Goal: Information Seeking & Learning: Learn about a topic

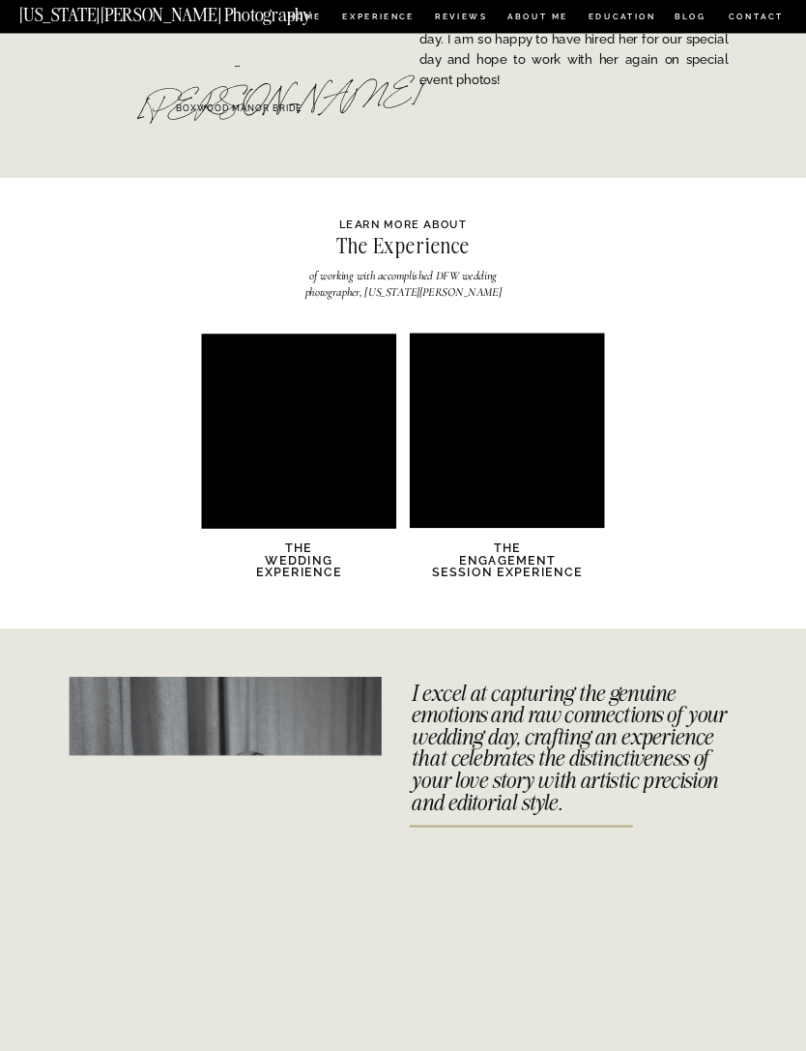
scroll to position [2227, 0]
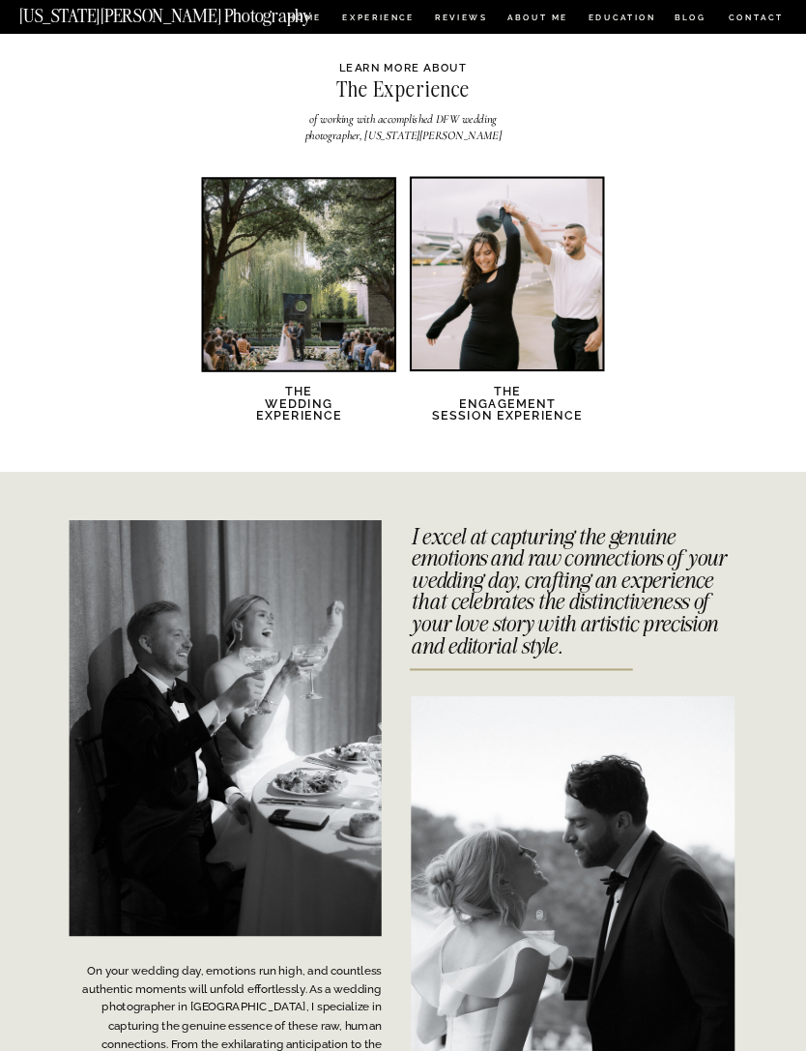
click at [294, 404] on h2 "The Wedding Experience" at bounding box center [300, 411] width 116 height 52
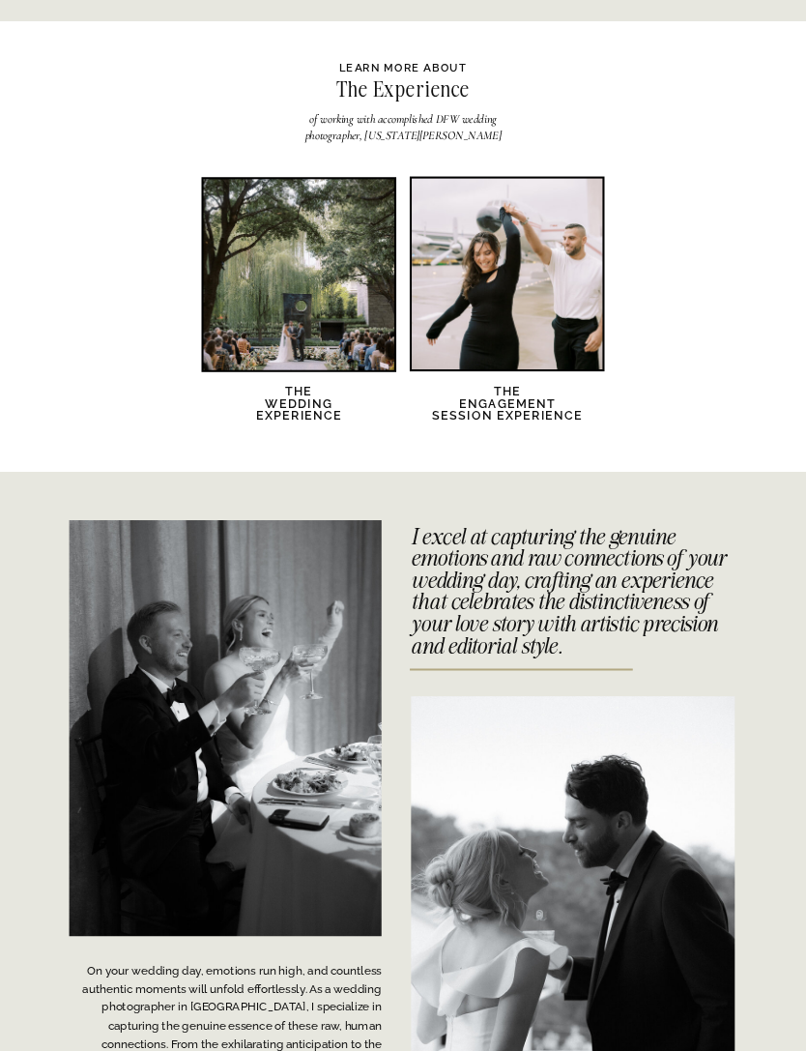
scroll to position [2289, 0]
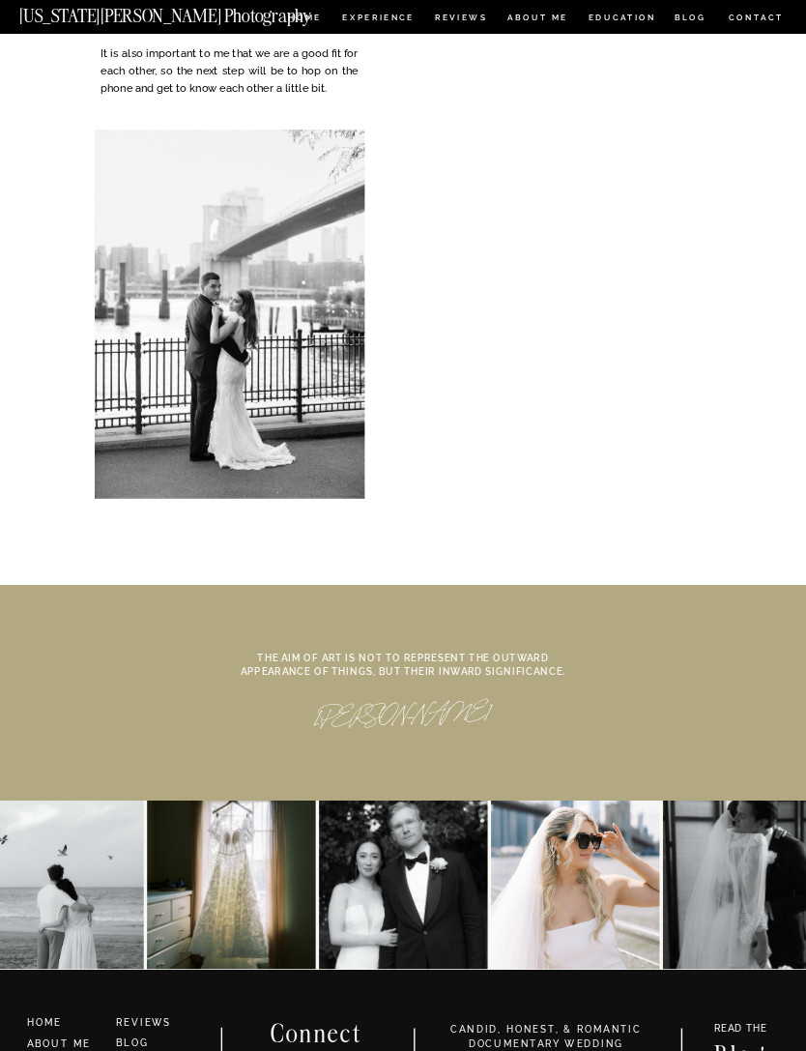
scroll to position [5696, 0]
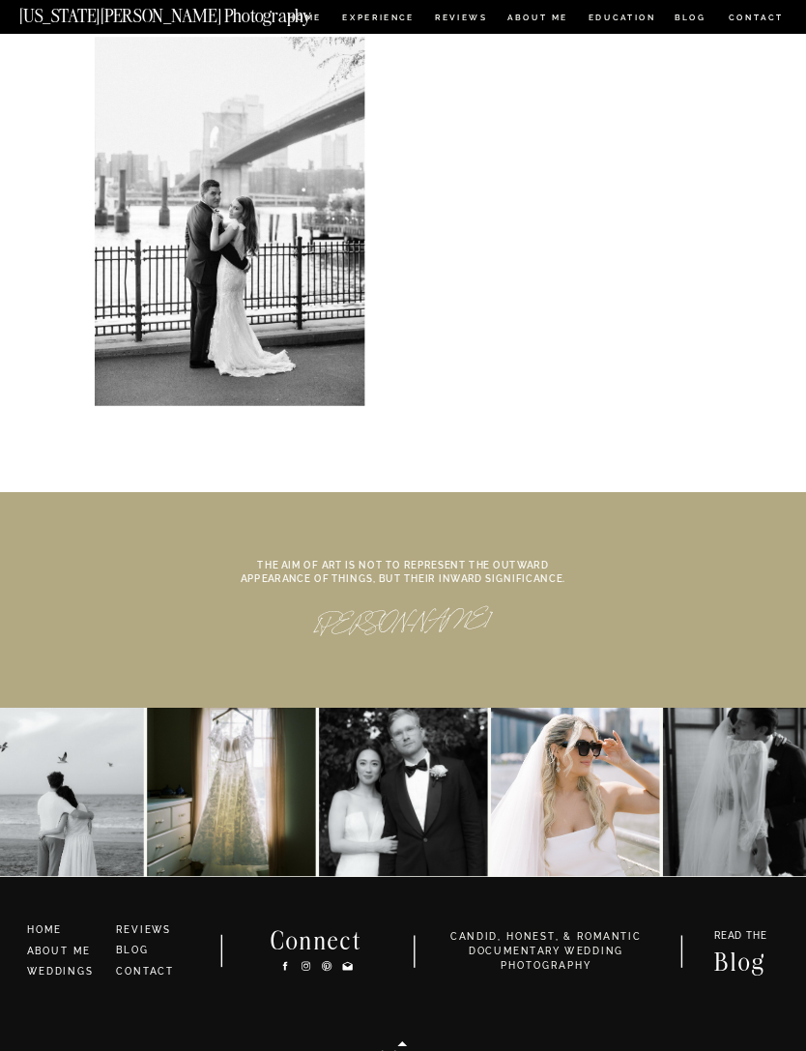
click at [75, 969] on link "WEDDINGS" at bounding box center [60, 971] width 67 height 11
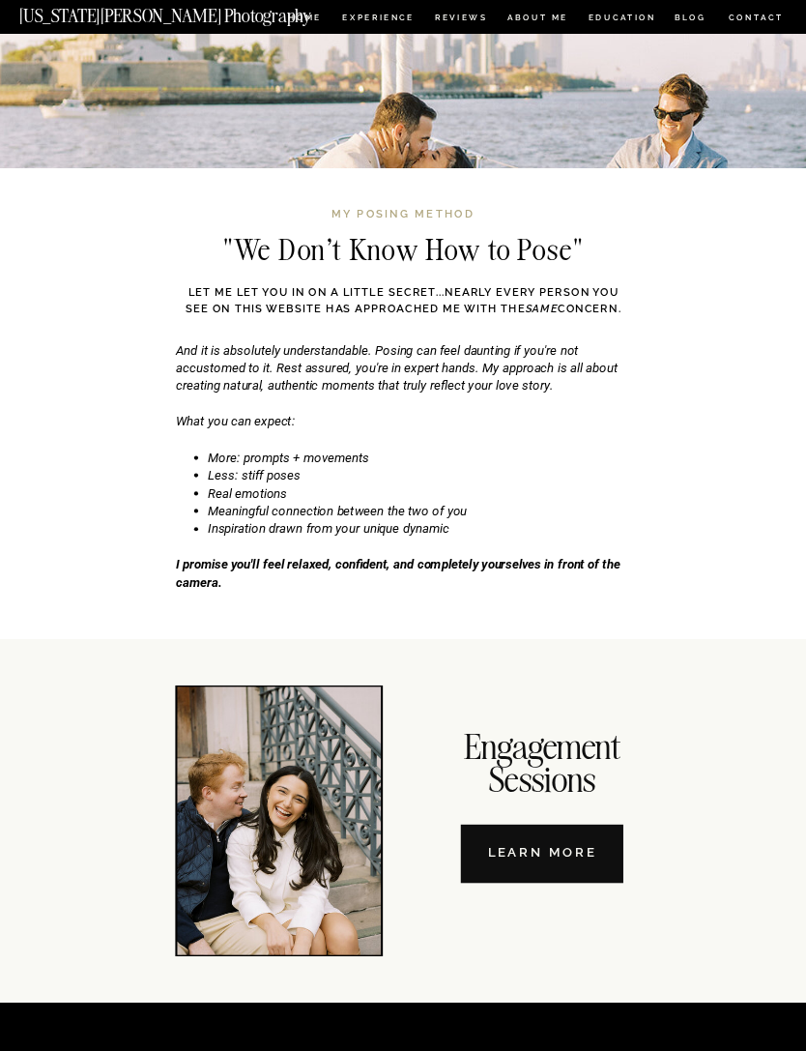
scroll to position [4193, 0]
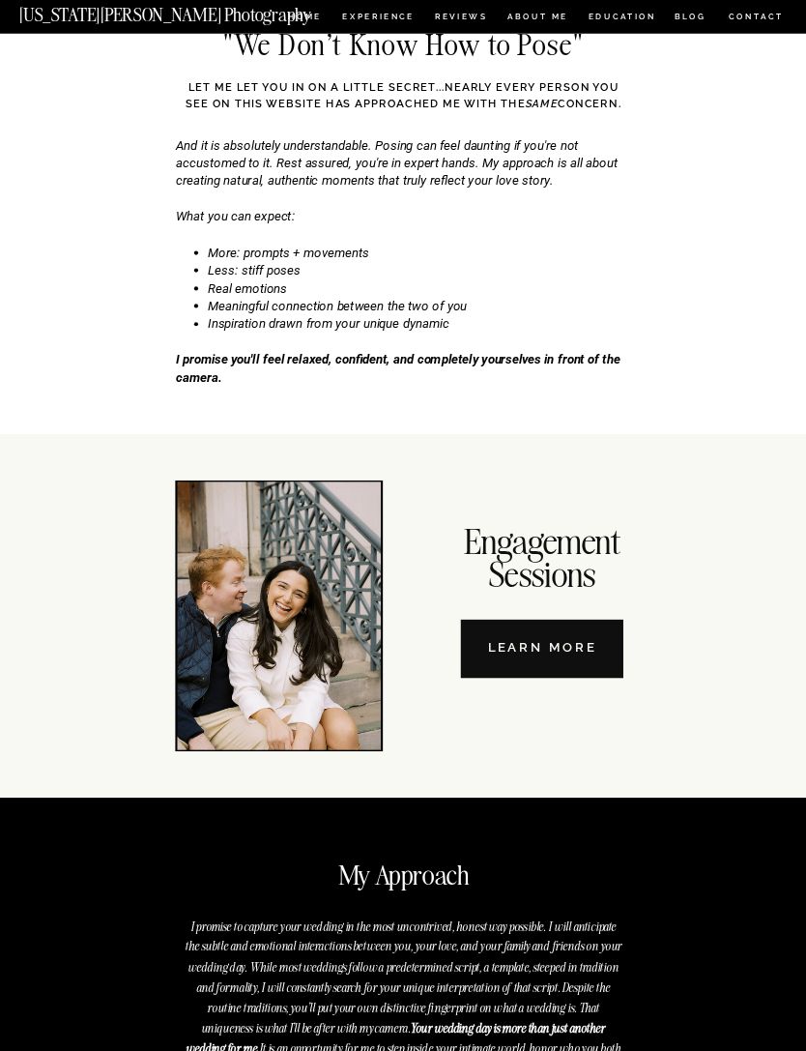
click at [579, 653] on nav "Learn More" at bounding box center [542, 650] width 162 height 58
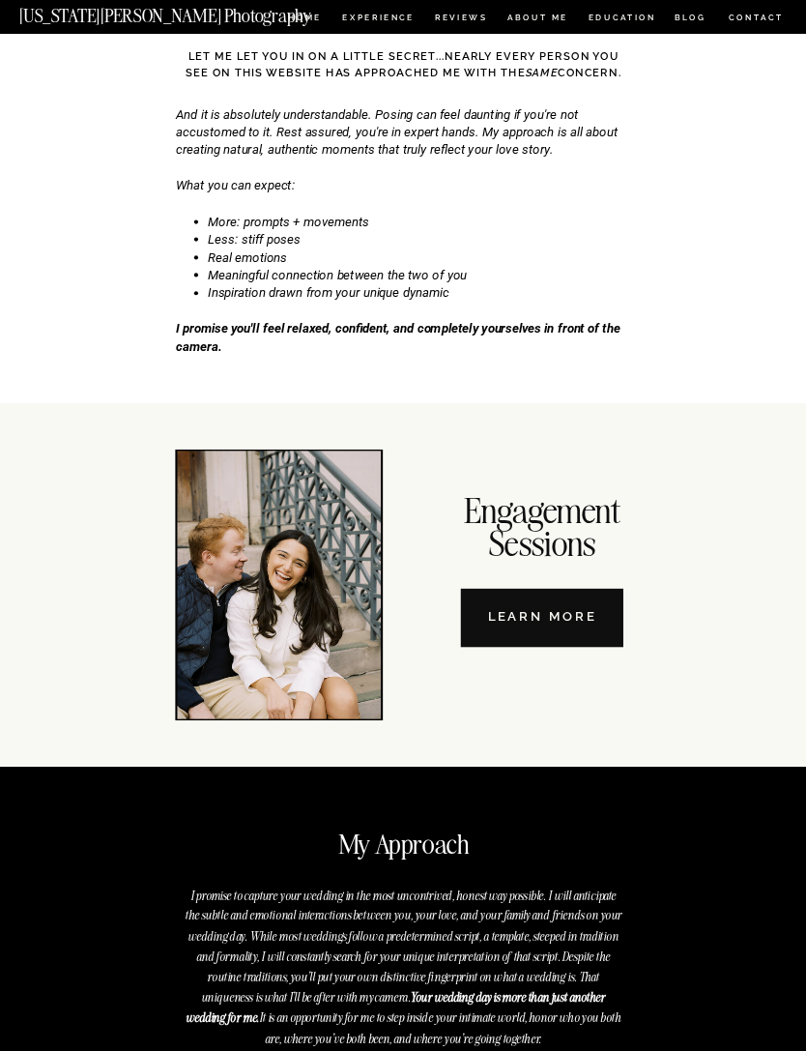
scroll to position [5758, 0]
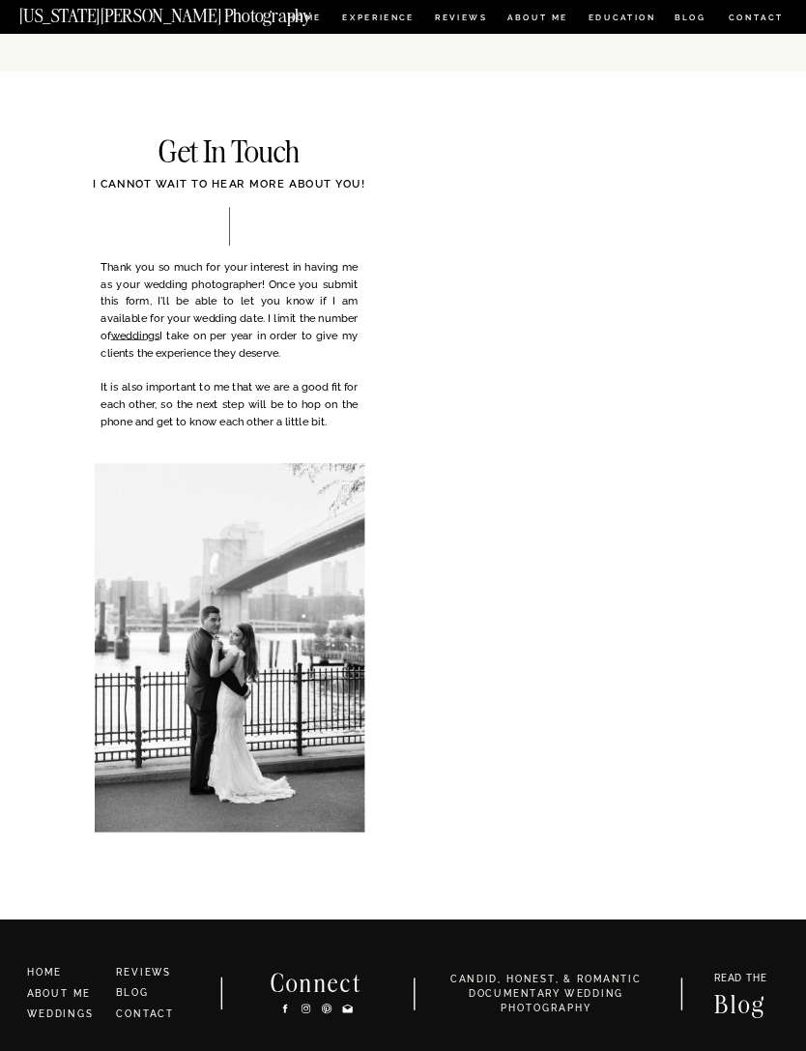
scroll to position [3291, 0]
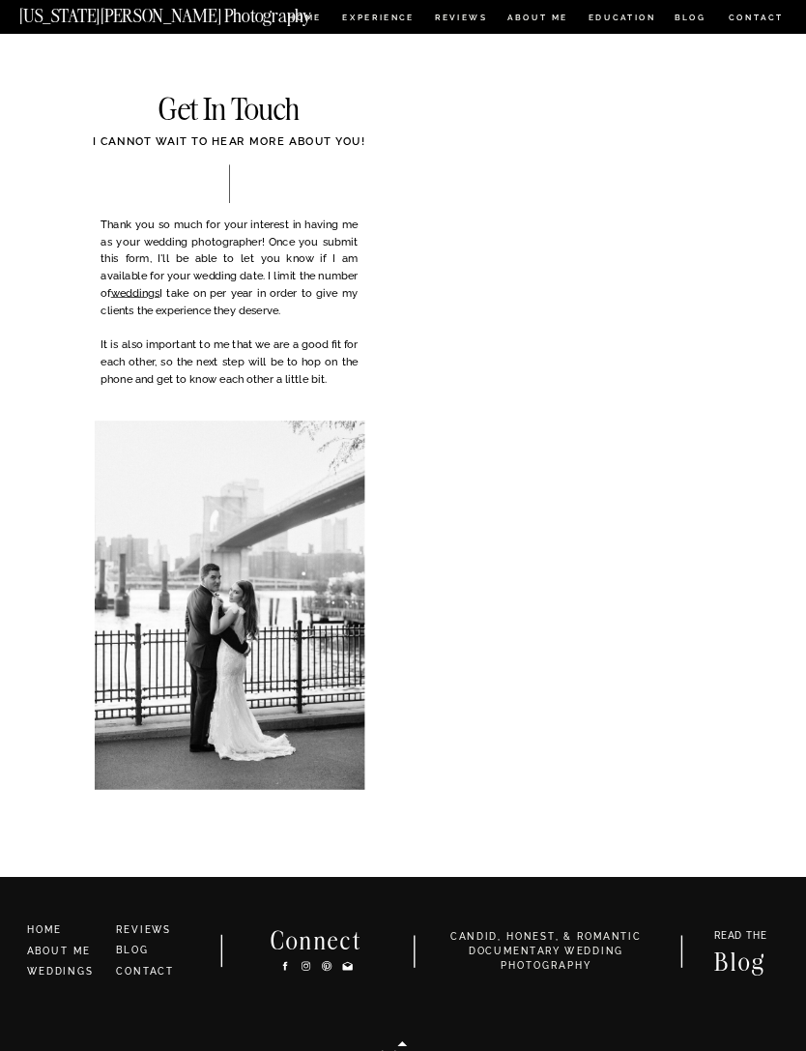
click at [81, 945] on link "ABOUT ME" at bounding box center [59, 950] width 64 height 11
